Goal: Information Seeking & Learning: Find specific fact

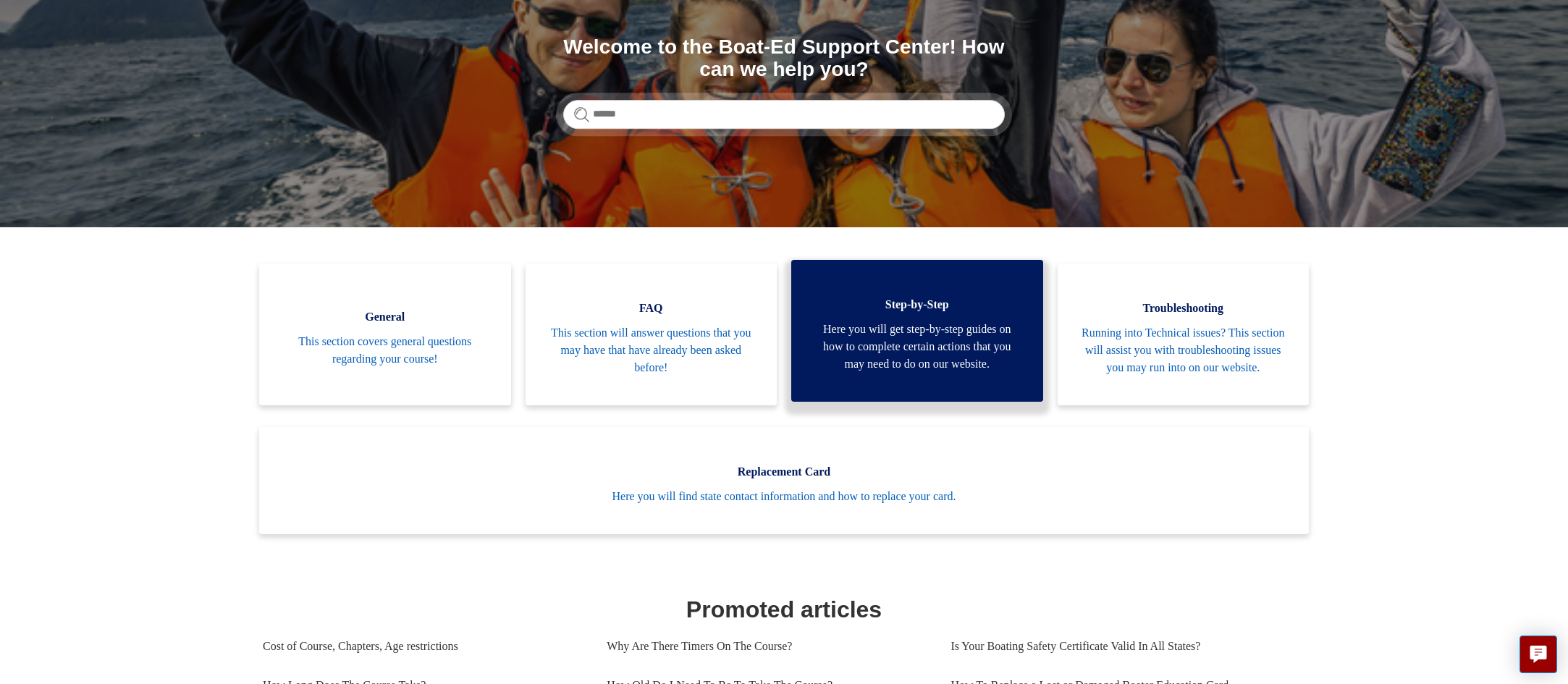
scroll to position [218, 0]
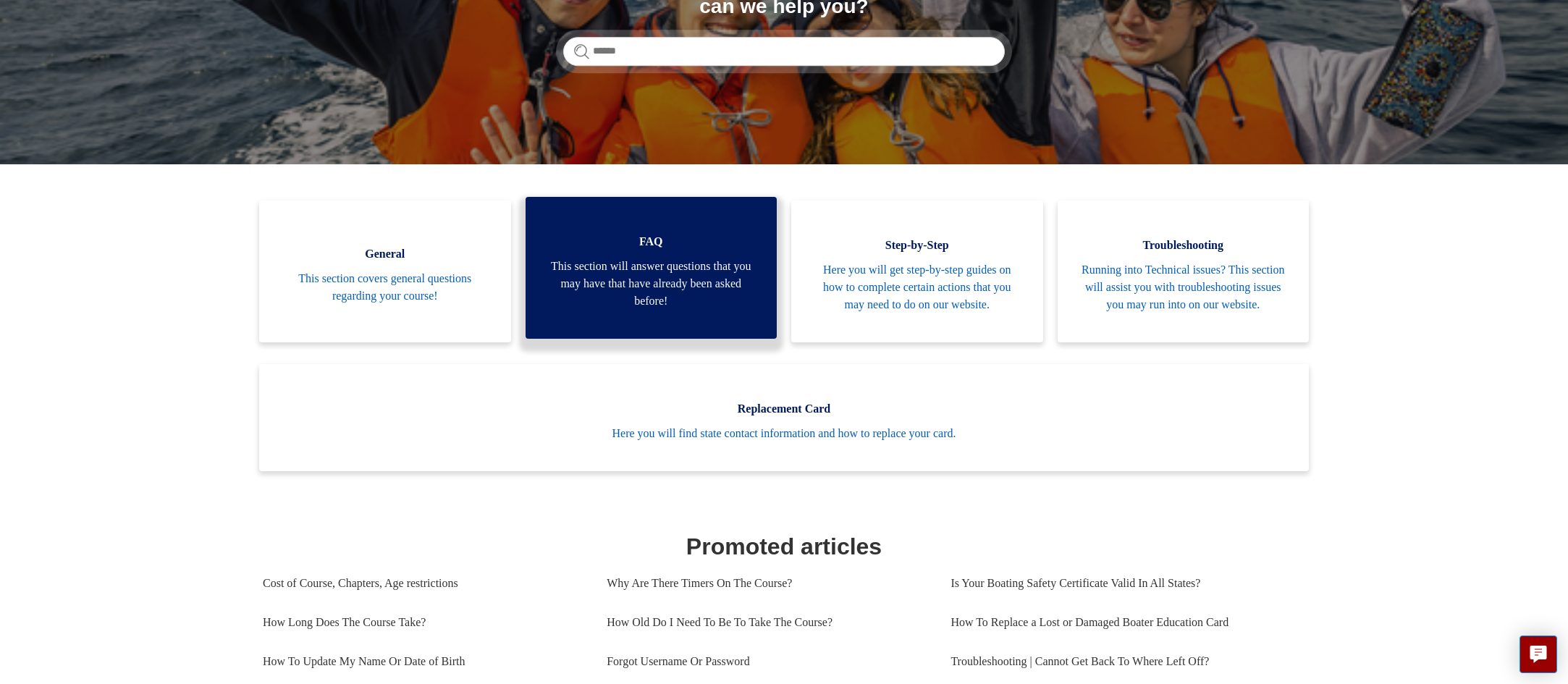
click at [702, 320] on link "FAQ This section will answer questions that you may have that have already been…" at bounding box center [651, 268] width 252 height 142
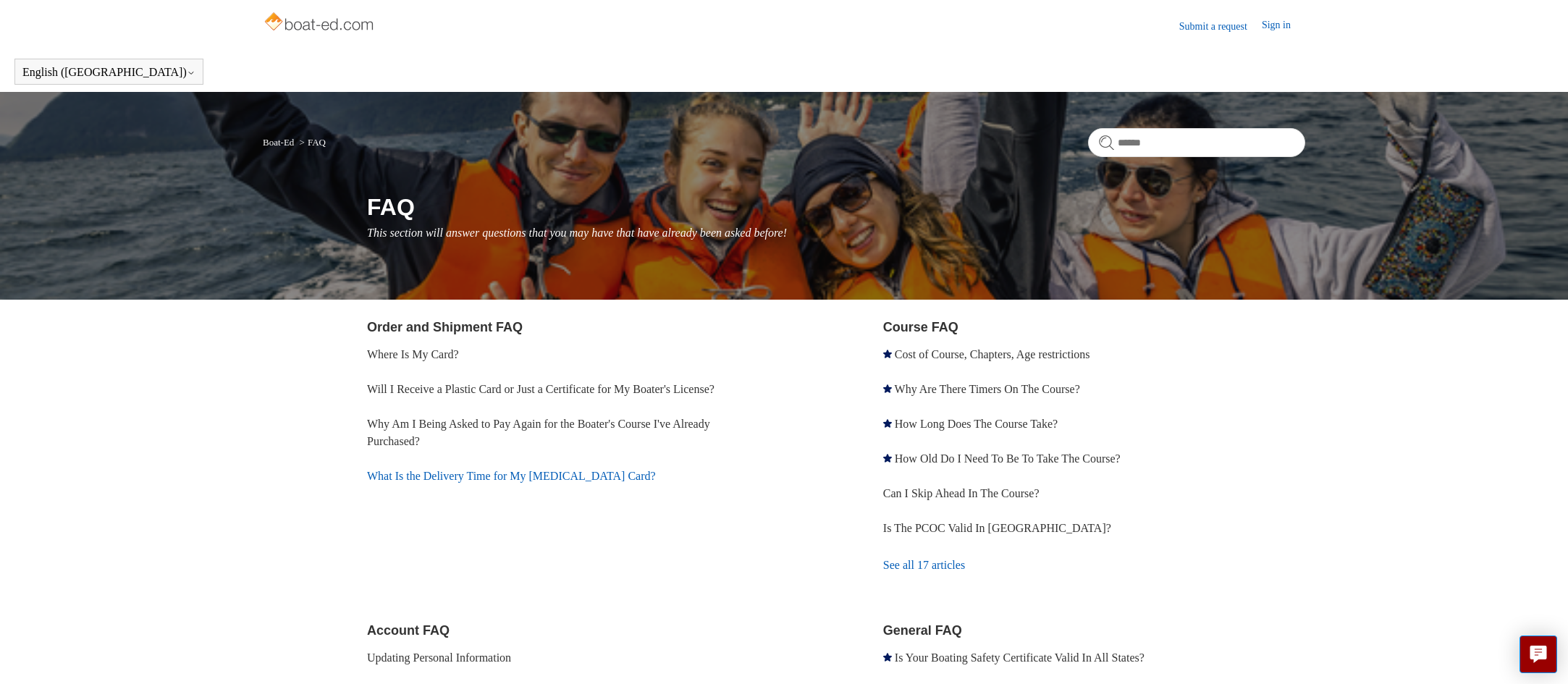
click at [588, 474] on link "What Is the Delivery Time for My [MEDICAL_DATA] Card?" at bounding box center [512, 476] width 288 height 12
